Goal: Information Seeking & Learning: Learn about a topic

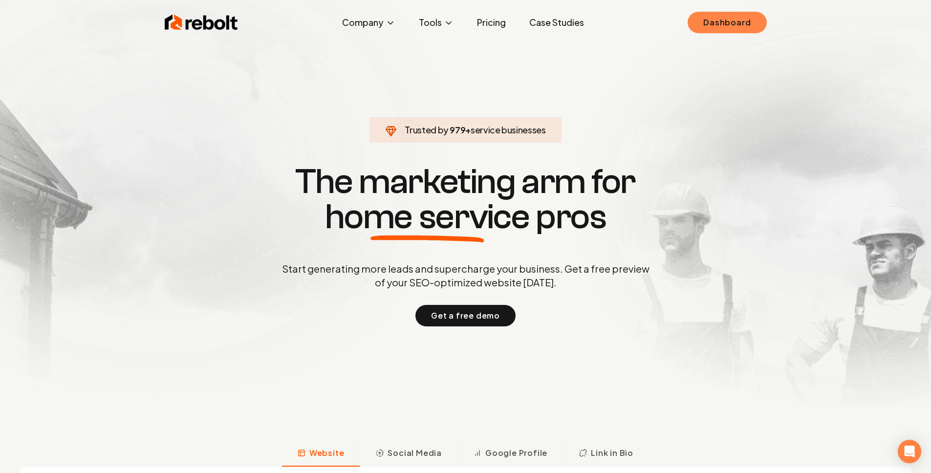
click at [707, 19] on link "Dashboard" at bounding box center [727, 23] width 79 height 22
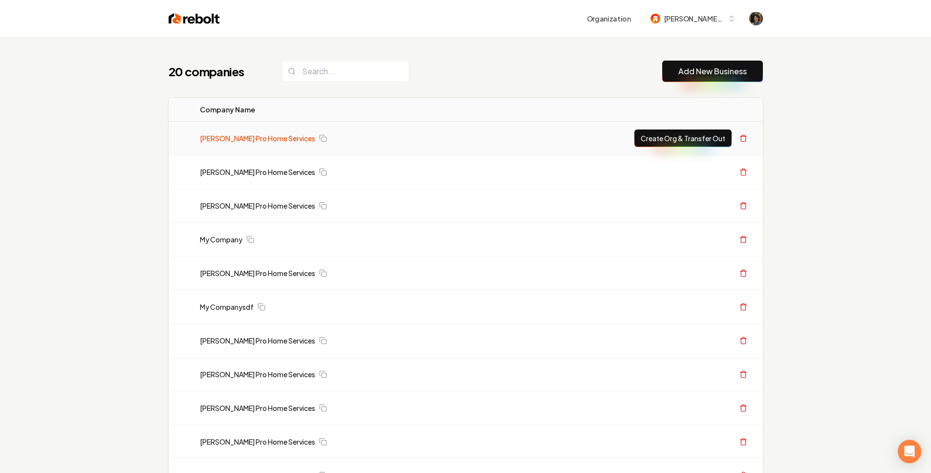
click at [264, 140] on link "[PERSON_NAME] Pro Home Services" at bounding box center [257, 138] width 115 height 10
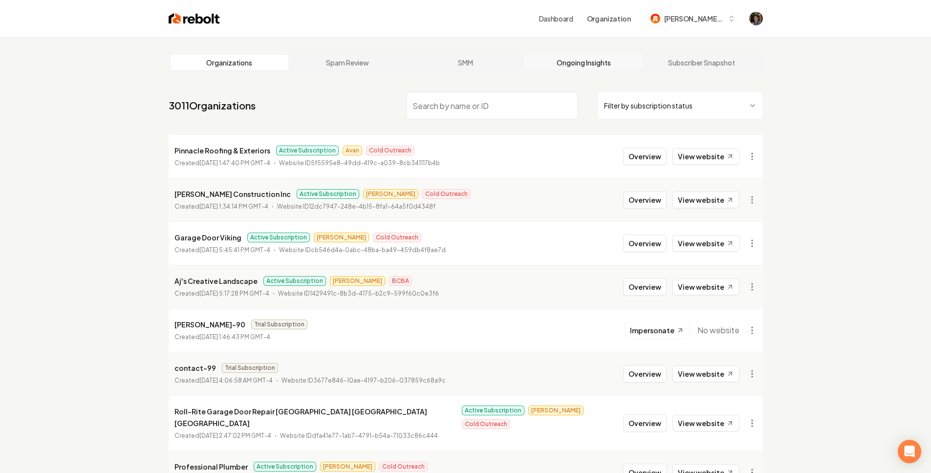
click at [574, 63] on link "Ongoing Insights" at bounding box center [584, 63] width 118 height 16
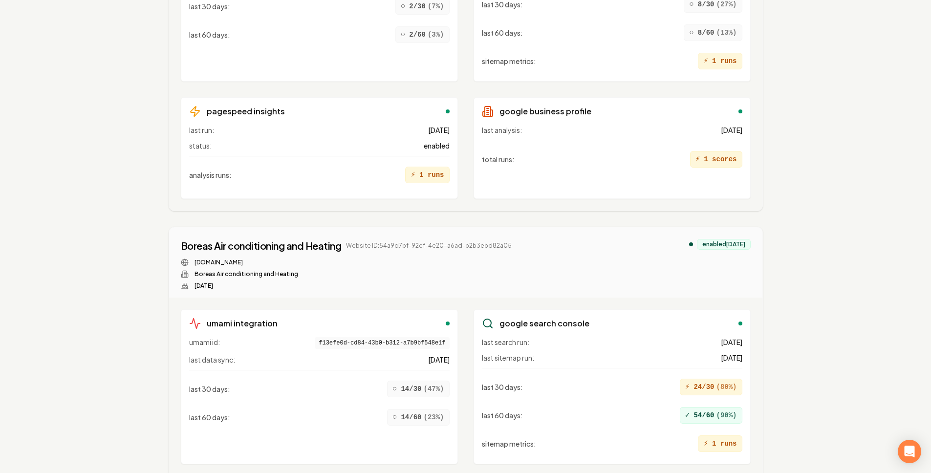
scroll to position [7859, 0]
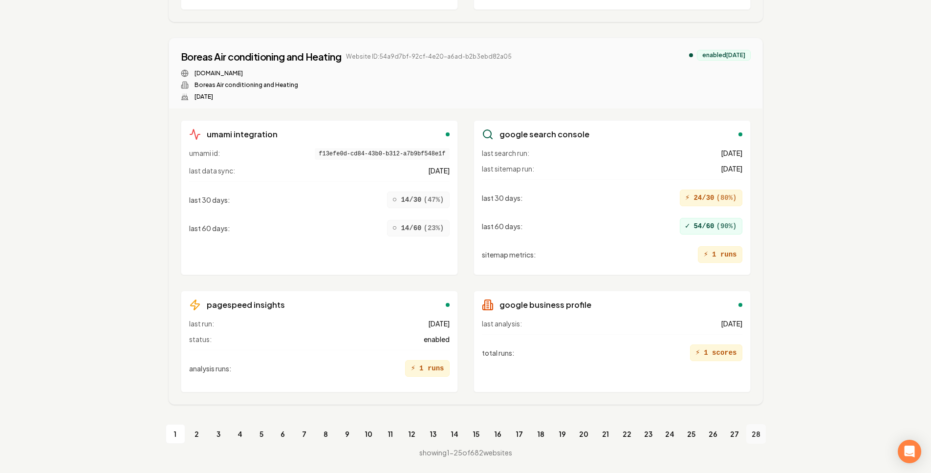
click at [757, 432] on link "28" at bounding box center [757, 434] width 20 height 20
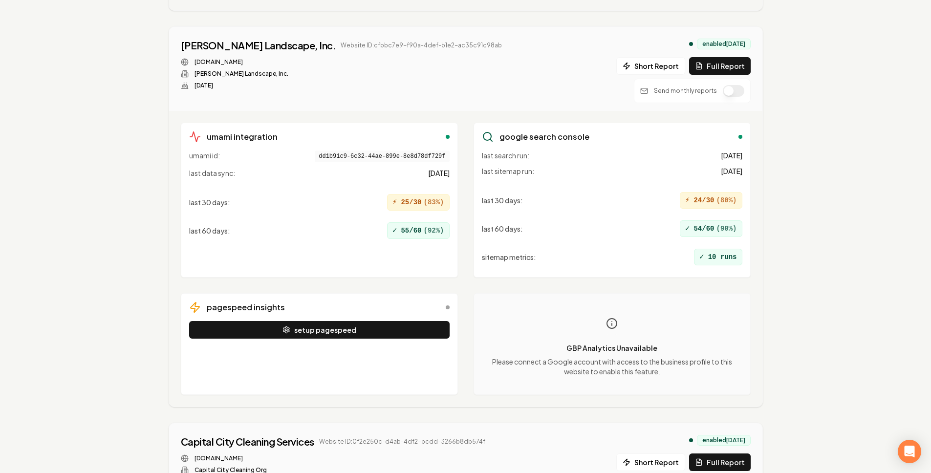
scroll to position [2511, 0]
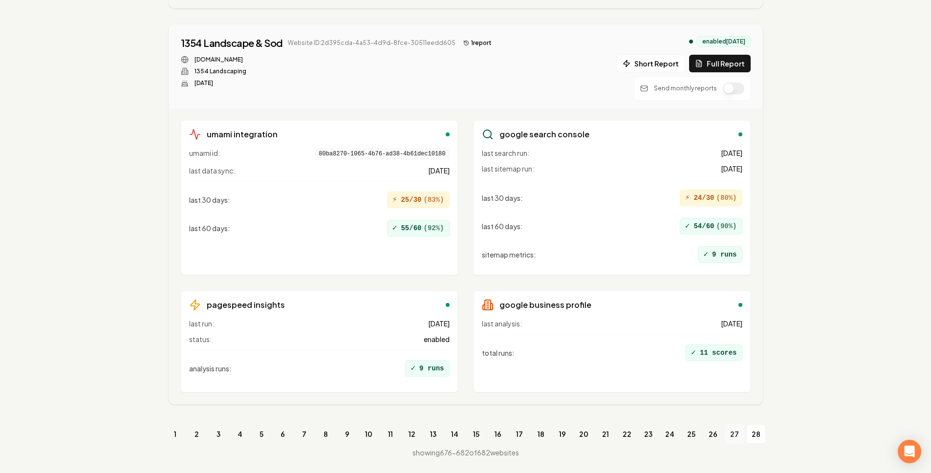
click at [735, 435] on link "27" at bounding box center [735, 434] width 20 height 20
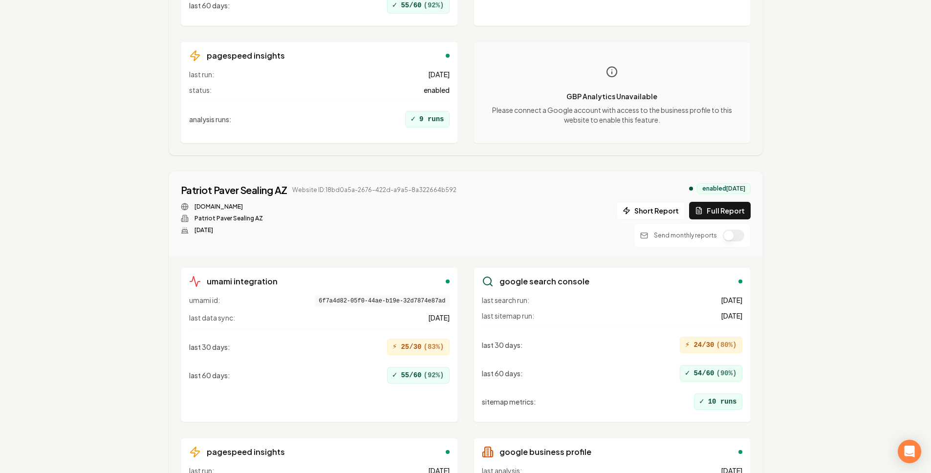
scroll to position [3583, 0]
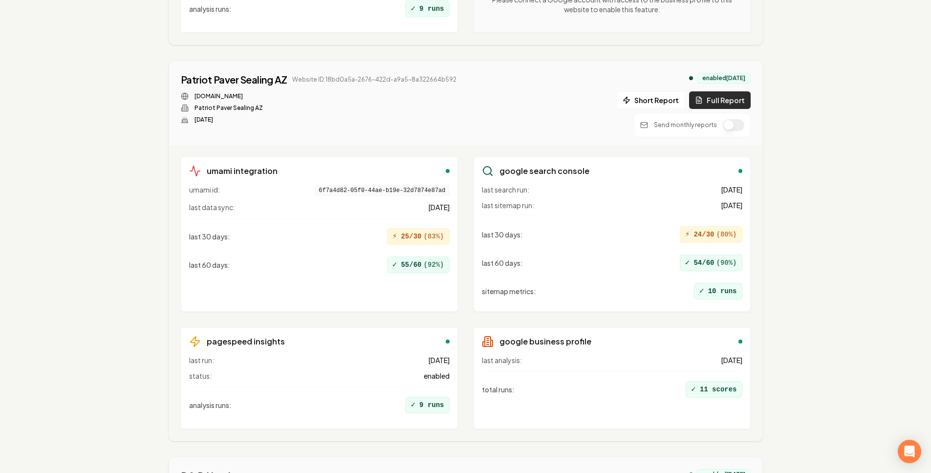
click at [719, 101] on button "Full Report" at bounding box center [720, 100] width 62 height 18
click at [474, 81] on button "1 report" at bounding box center [479, 80] width 36 height 12
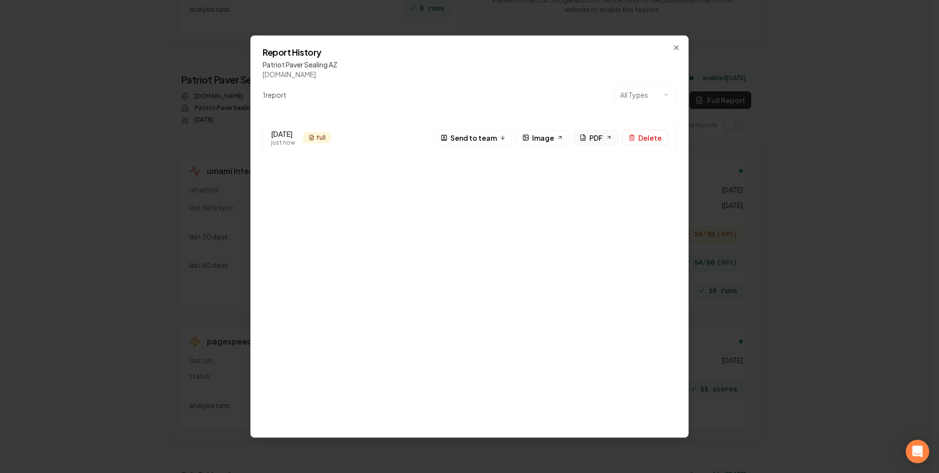
click at [586, 140] on icon at bounding box center [582, 137] width 7 height 7
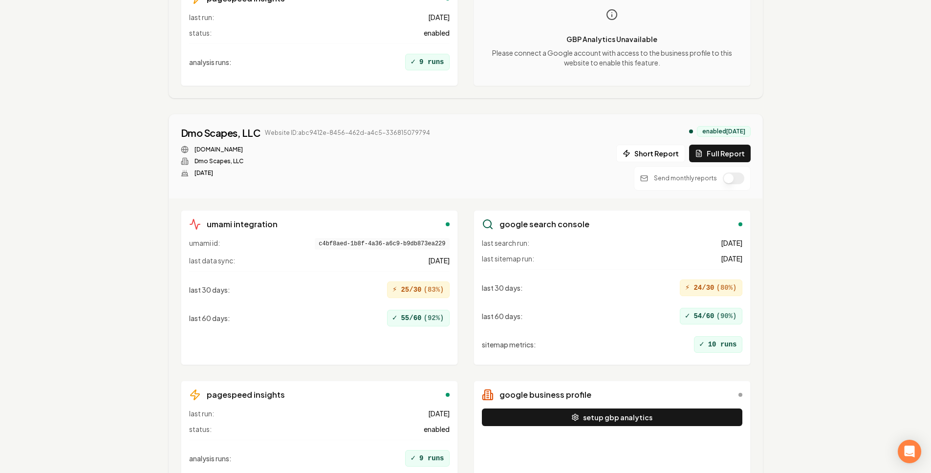
scroll to position [0, 0]
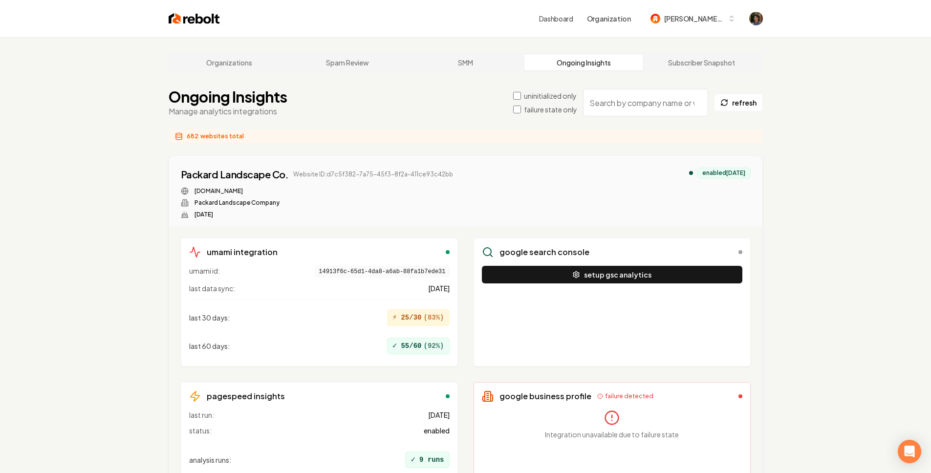
click at [631, 100] on input "search" at bounding box center [645, 102] width 125 height 27
